Goal: Task Accomplishment & Management: Use online tool/utility

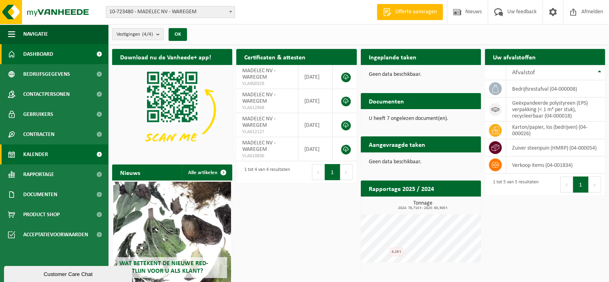
click at [26, 147] on span "Kalender" at bounding box center [35, 154] width 25 height 20
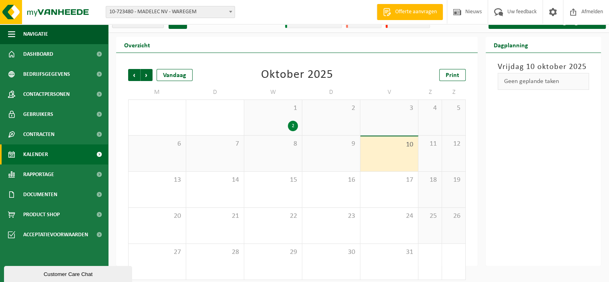
scroll to position [18, 0]
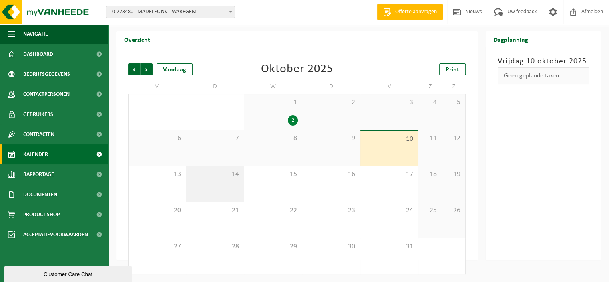
click at [227, 189] on div "14" at bounding box center [215, 184] width 58 height 36
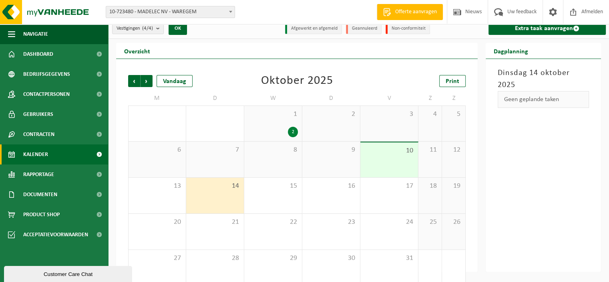
scroll to position [0, 0]
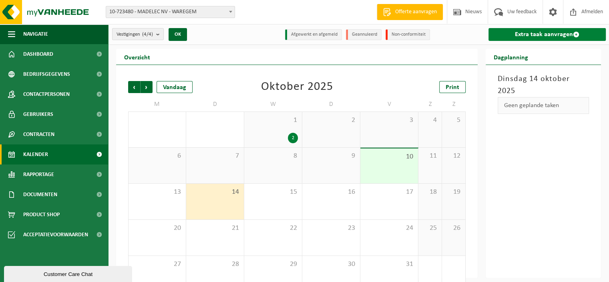
click at [574, 33] on span at bounding box center [576, 34] width 6 height 6
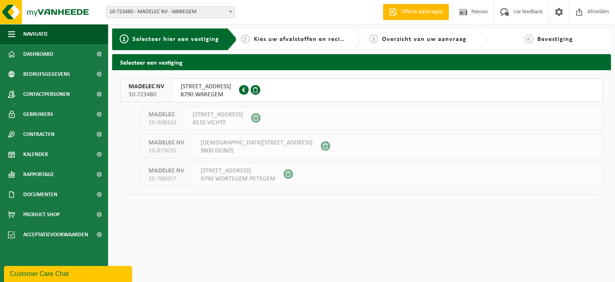
click at [203, 89] on span "KALKHOEVESTRAAT 52" at bounding box center [206, 87] width 50 height 8
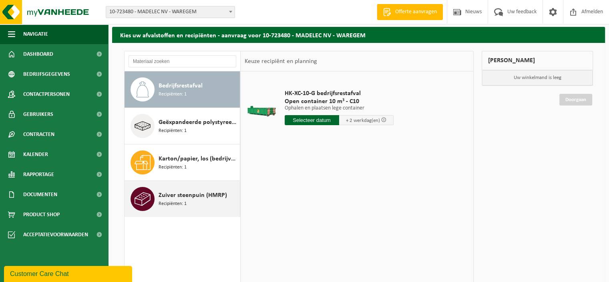
scroll to position [40, 0]
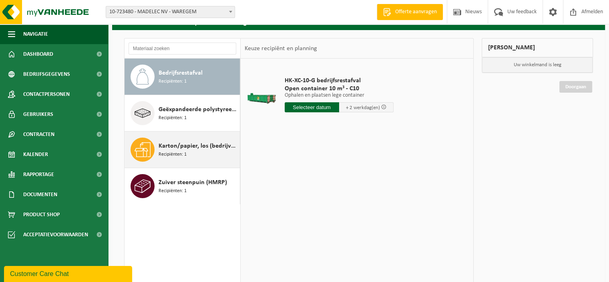
click at [191, 148] on span "Karton/papier, los (bedrijven)" at bounding box center [198, 146] width 79 height 10
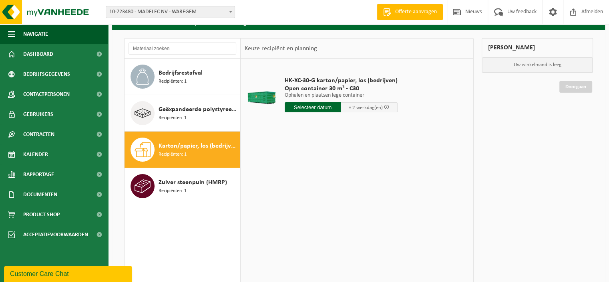
click at [317, 108] on input "text" at bounding box center [313, 107] width 56 height 10
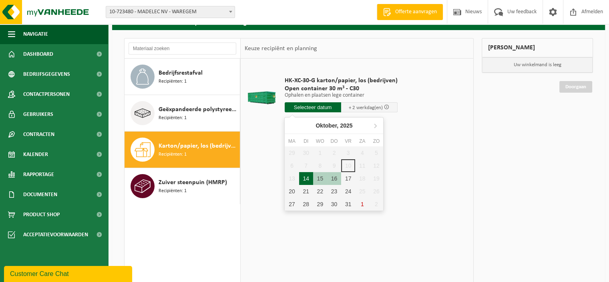
click at [307, 175] on div "14" at bounding box center [306, 178] width 14 height 13
type input "Van 2025-10-14"
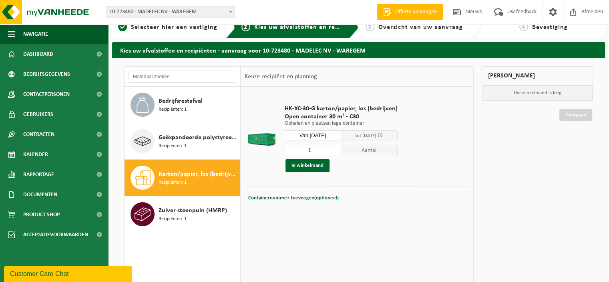
scroll to position [0, 0]
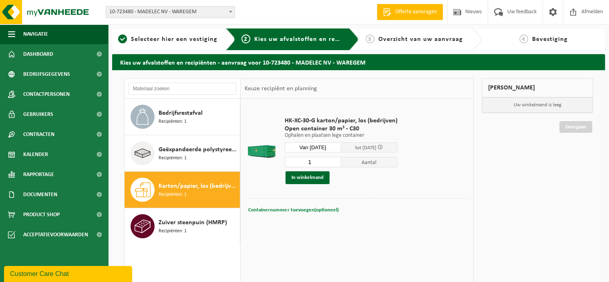
click at [298, 210] on span "Containernummer toevoegen(optioneel)" at bounding box center [293, 209] width 90 height 5
type input "c30-1048"
click at [297, 177] on button "In winkelmand" at bounding box center [308, 177] width 44 height 13
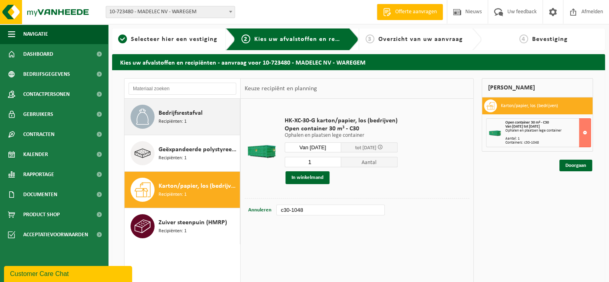
click at [207, 120] on div "Bedrijfsrestafval Recipiënten: 1" at bounding box center [198, 117] width 79 height 24
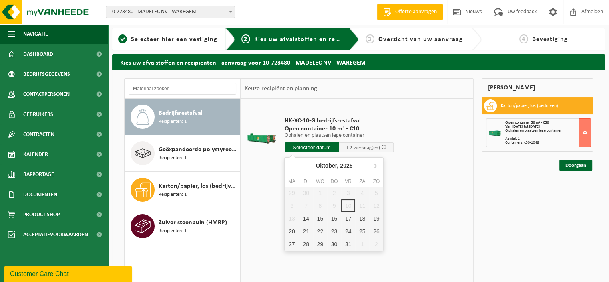
click at [320, 147] on input "text" at bounding box center [312, 147] width 54 height 10
click at [304, 217] on div "14" at bounding box center [306, 218] width 14 height 13
type input "Van 2025-10-14"
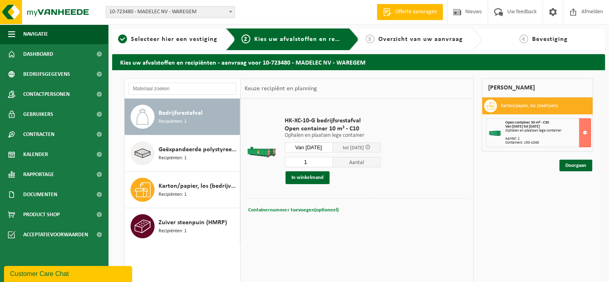
click at [306, 207] on span "Containernummer toevoegen(optioneel)" at bounding box center [293, 209] width 90 height 5
type input "C10-1482"
click at [313, 179] on button "In winkelmand" at bounding box center [308, 177] width 44 height 13
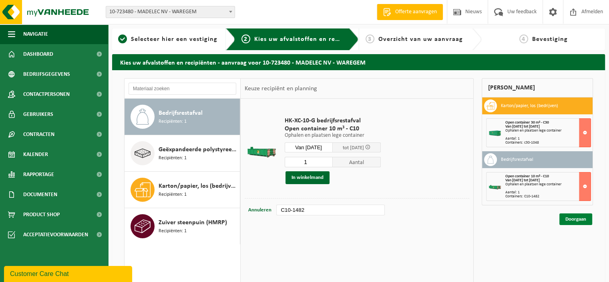
click at [572, 218] on link "Doorgaan" at bounding box center [575, 219] width 33 height 12
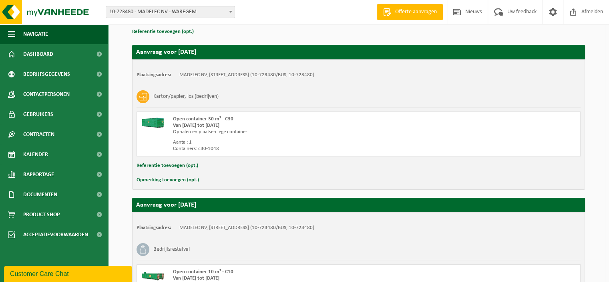
scroll to position [160, 0]
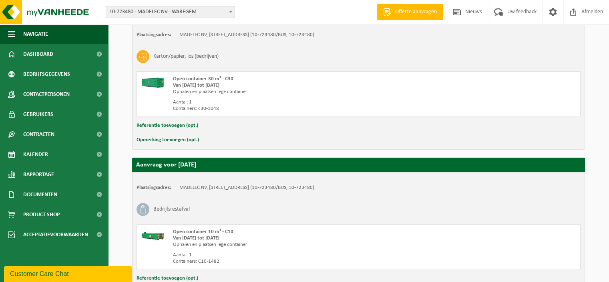
click at [187, 138] on button "Opmerking toevoegen (opt.)" at bounding box center [168, 140] width 62 height 10
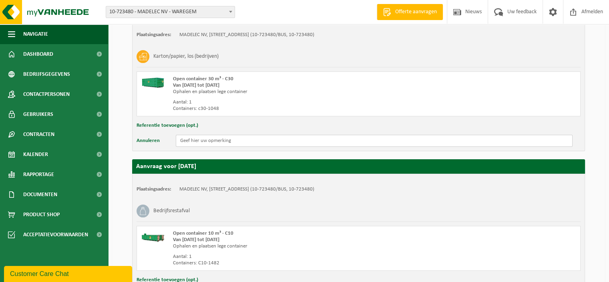
click at [199, 142] on input "text" at bounding box center [374, 141] width 397 height 12
click at [186, 137] on input "neiuwe voor 15uur aub" at bounding box center [374, 141] width 397 height 12
drag, startPoint x: 235, startPoint y: 141, endPoint x: 179, endPoint y: 138, distance: 56.6
click at [179, 138] on input "nieuwe voor 15uur aub" at bounding box center [374, 141] width 397 height 12
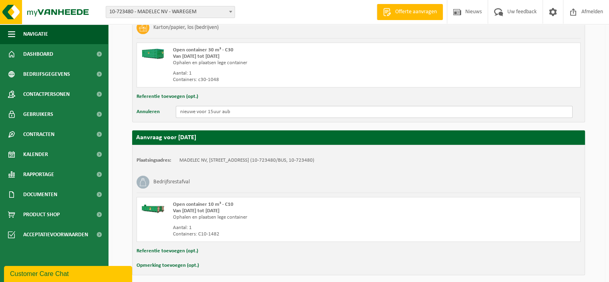
scroll to position [221, 0]
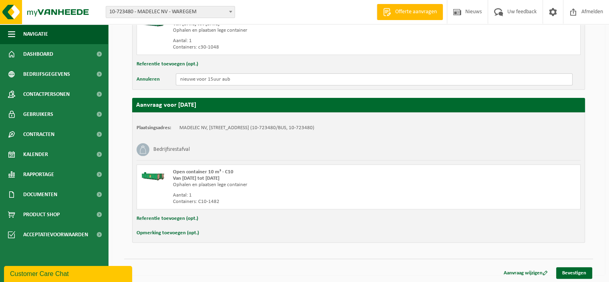
type input "nieuwe voor 15uur aub"
click at [181, 233] on button "Opmerking toevoegen (opt.)" at bounding box center [168, 232] width 62 height 10
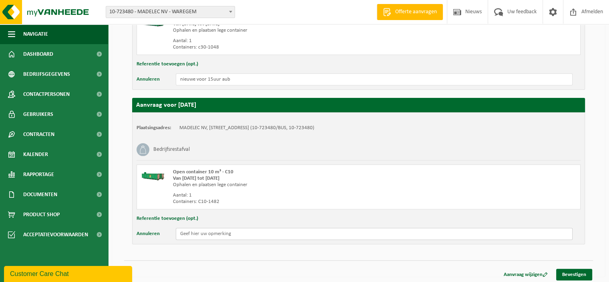
click at [212, 235] on input "text" at bounding box center [374, 233] width 397 height 12
paste input "nieuwe voor 15uur aub"
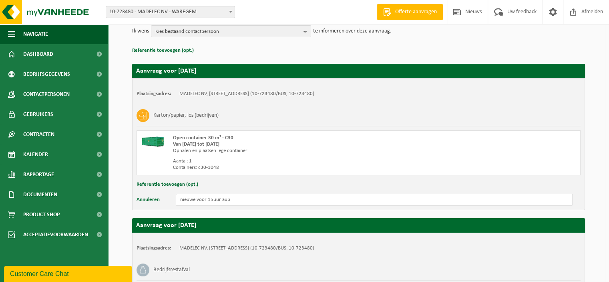
scroll to position [223, 0]
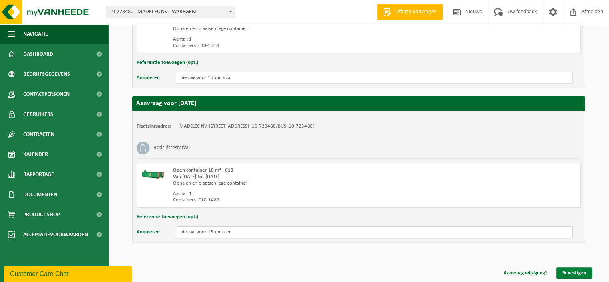
type input "nieuwe voor 15uur aub"
click at [575, 269] on link "Bevestigen" at bounding box center [574, 273] width 36 height 12
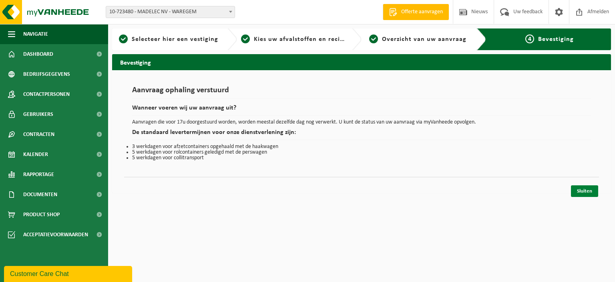
click at [584, 191] on link "Sluiten" at bounding box center [584, 191] width 27 height 12
